Goal: Navigation & Orientation: Find specific page/section

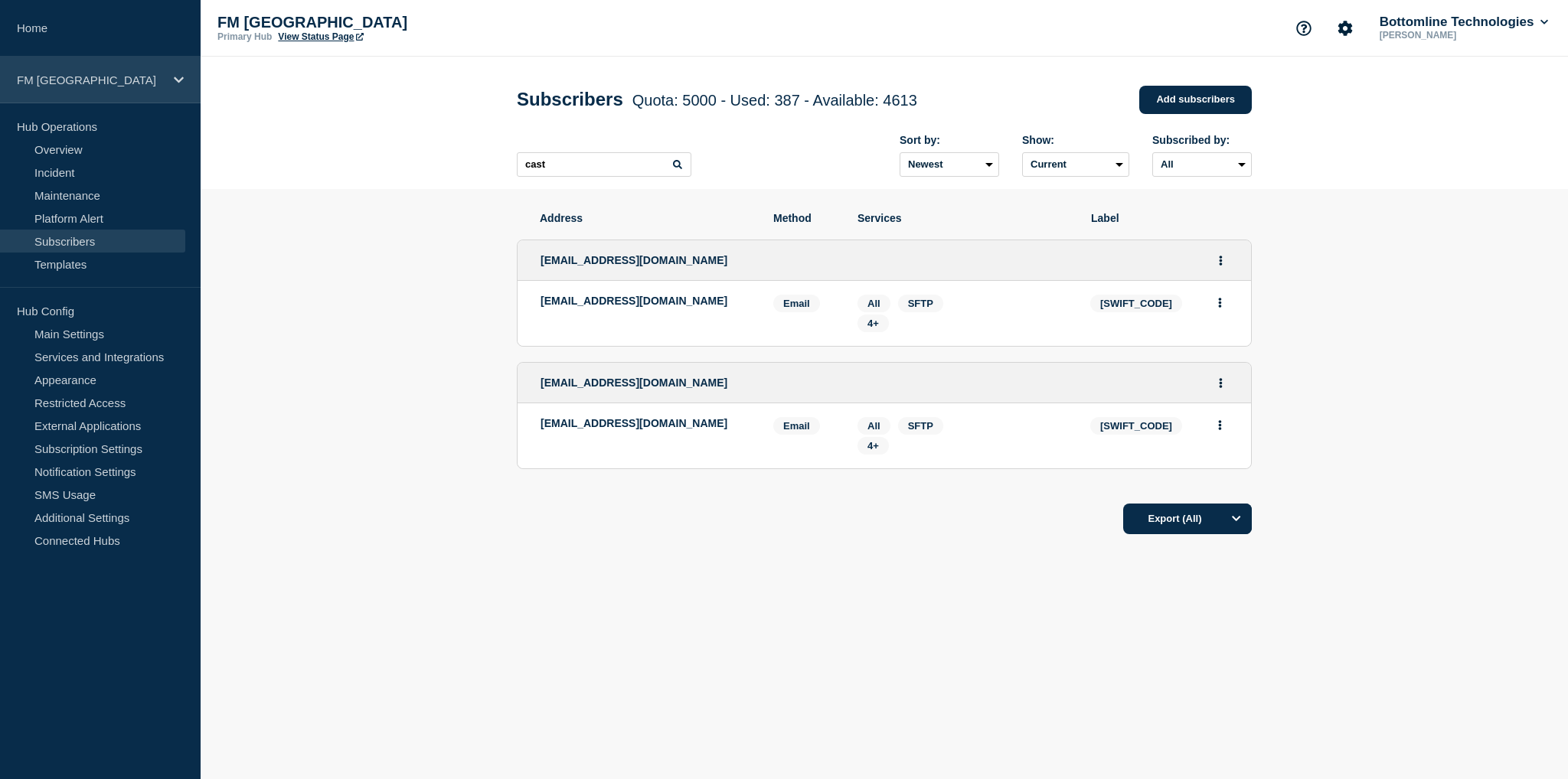
click at [82, 75] on p "FM [GEOGRAPHIC_DATA]" at bounding box center [90, 80] width 147 height 13
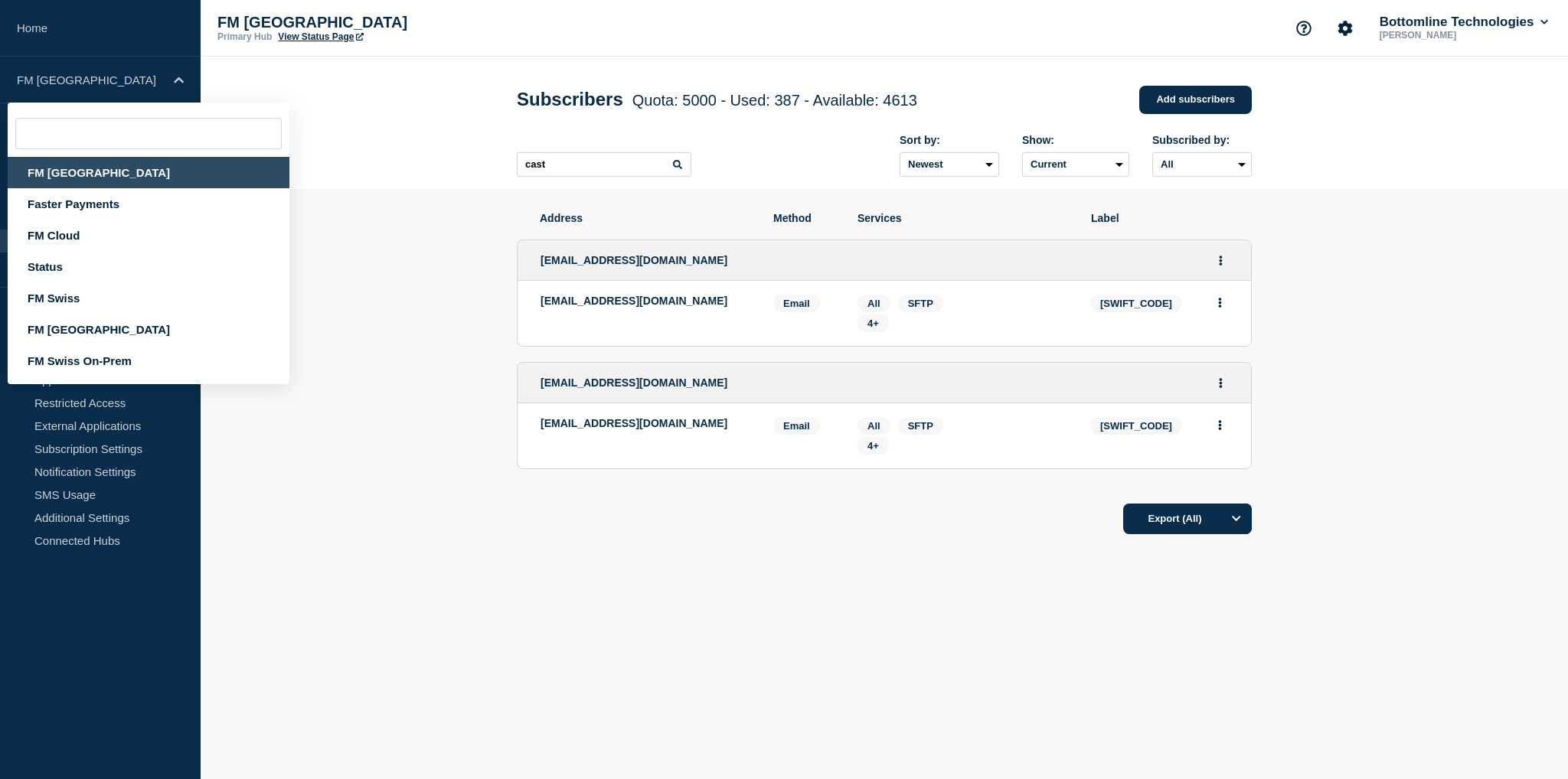
click at [74, 176] on div "FM [GEOGRAPHIC_DATA]" at bounding box center [148, 172] width 282 height 31
click at [37, 31] on link "Home" at bounding box center [100, 28] width 201 height 57
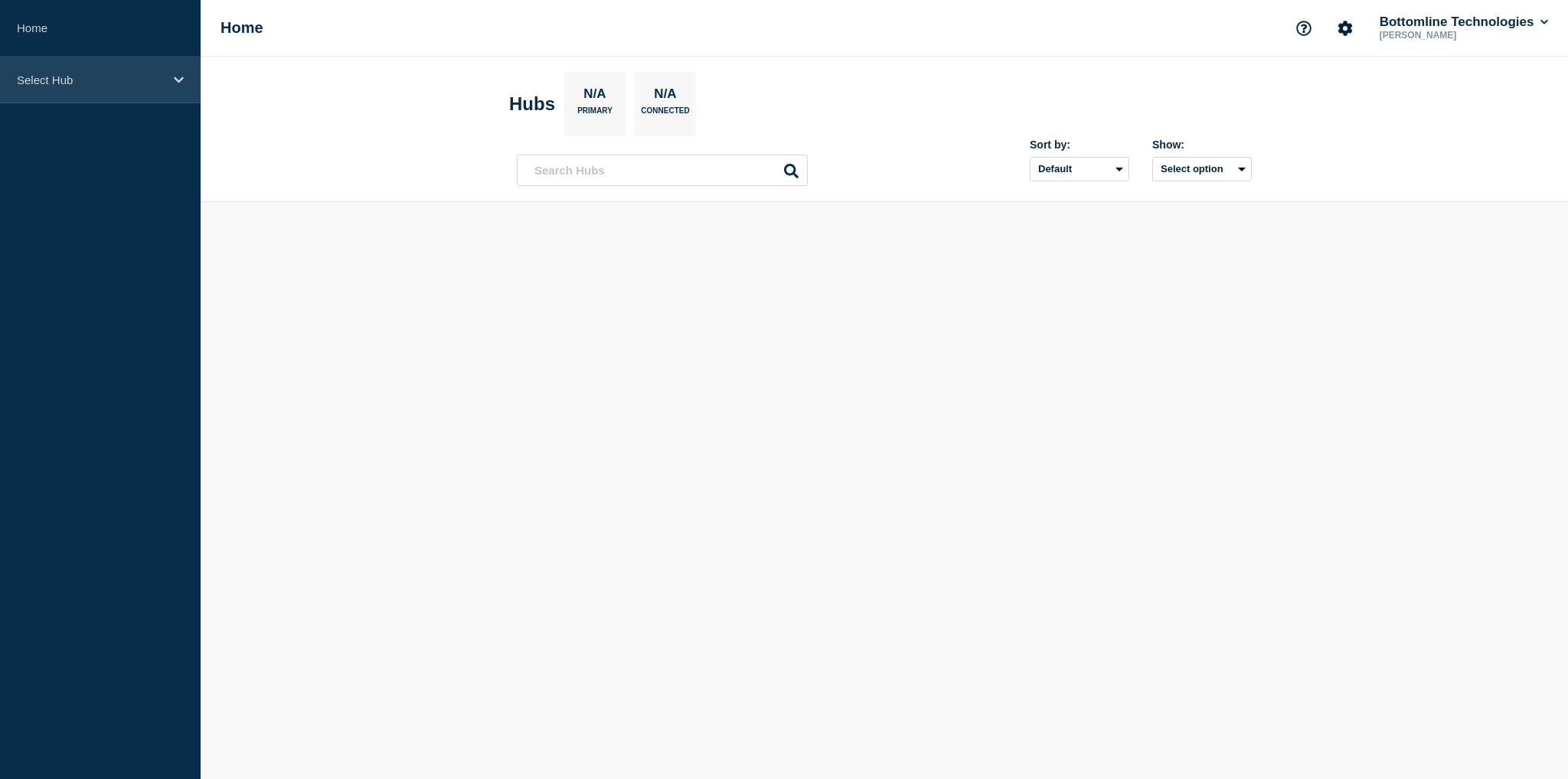
click at [44, 76] on p "Select Hub" at bounding box center [90, 80] width 147 height 13
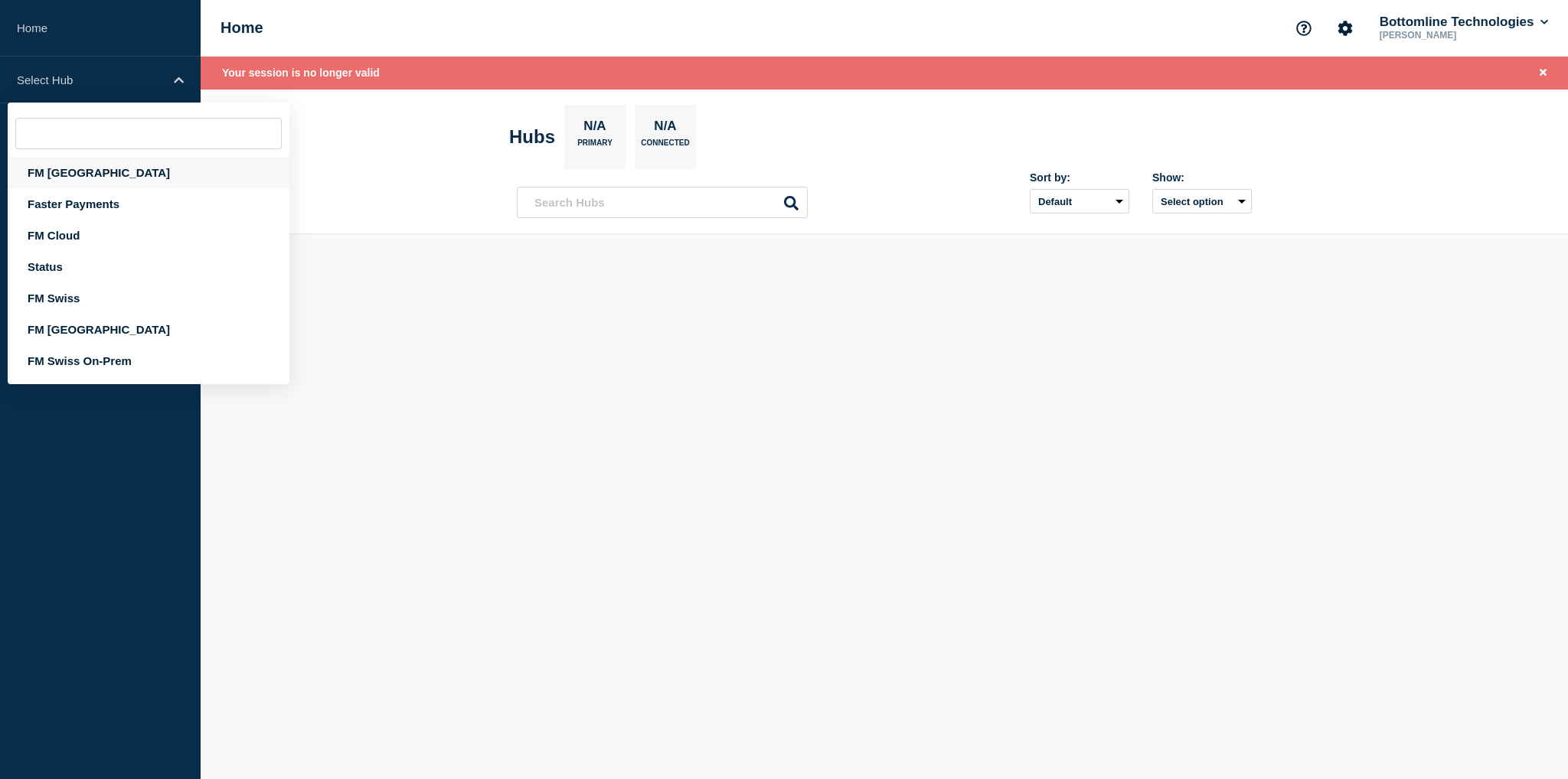
click at [55, 180] on div "FM [GEOGRAPHIC_DATA]" at bounding box center [148, 172] width 282 height 31
